Goal: Information Seeking & Learning: Learn about a topic

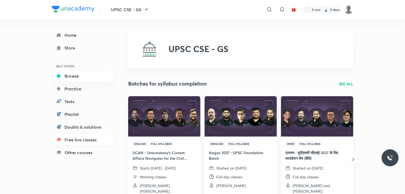
click at [97, 139] on link "Free live classes" at bounding box center [83, 139] width 62 height 11
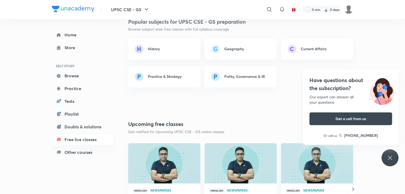
scroll to position [483, 0]
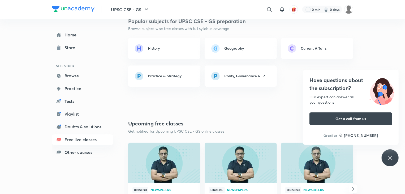
click at [236, 55] on link "Geography" at bounding box center [241, 48] width 72 height 21
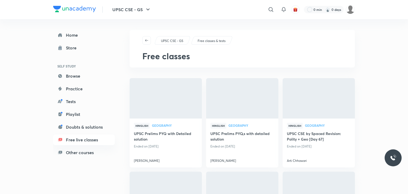
click at [234, 49] on div "UPSC CSE - GS Free classes & tests Free classes" at bounding box center [242, 49] width 225 height 38
